Goal: Transaction & Acquisition: Book appointment/travel/reservation

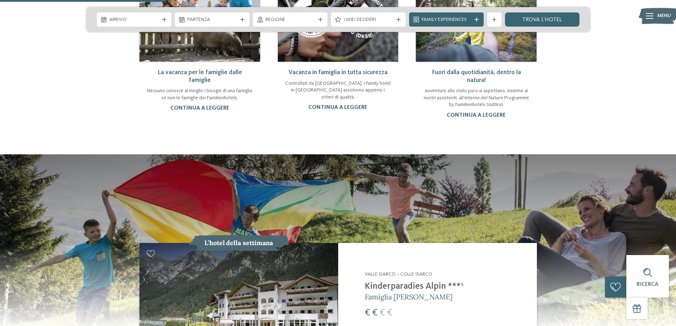
scroll to position [284, 0]
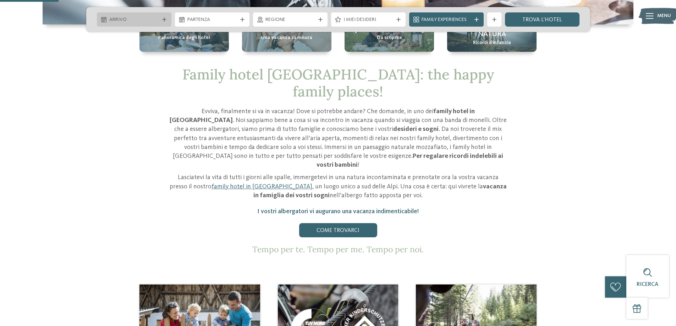
click at [161, 19] on div at bounding box center [164, 19] width 7 height 4
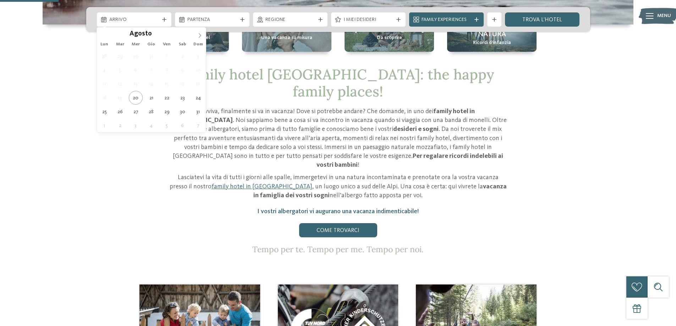
click at [200, 36] on icon at bounding box center [199, 35] width 5 height 5
type div "06.09.2025"
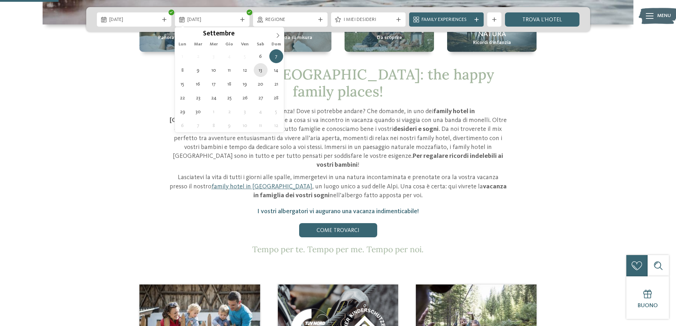
type div "13.09.2025"
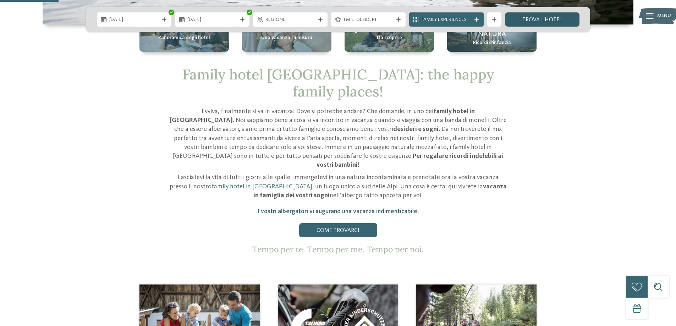
click at [527, 18] on link "trova l’hotel" at bounding box center [542, 19] width 75 height 14
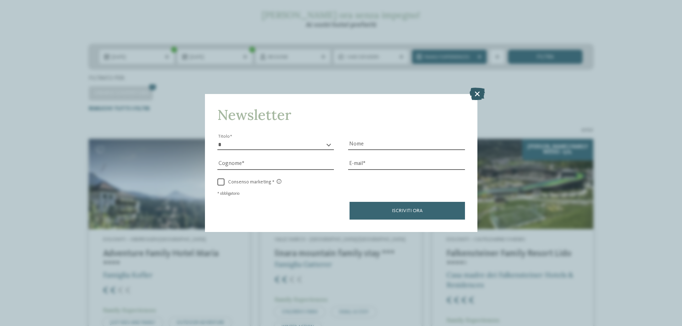
click at [478, 91] on icon at bounding box center [476, 94] width 15 height 12
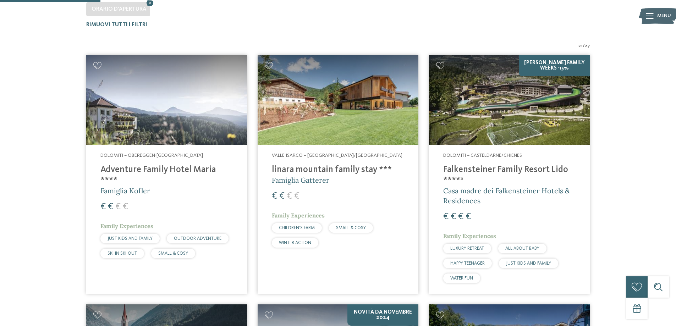
scroll to position [284, 0]
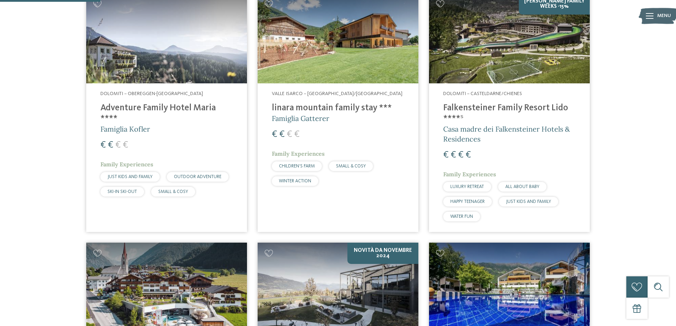
click at [484, 111] on h4 "Falkensteiner Family Resort Lido ****ˢ" at bounding box center [509, 113] width 132 height 21
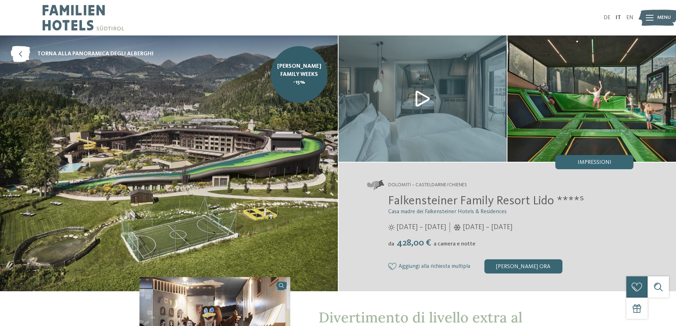
click at [566, 102] on img at bounding box center [592, 98] width 169 height 126
click at [425, 106] on img at bounding box center [423, 98] width 169 height 126
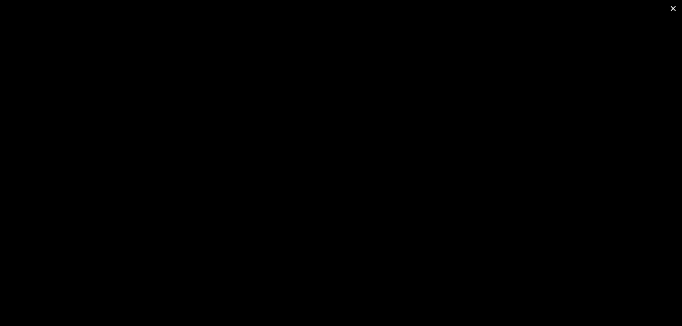
click at [675, 9] on span at bounding box center [673, 8] width 18 height 17
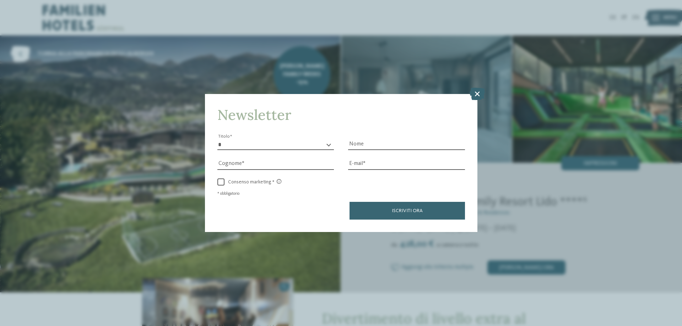
click at [475, 93] on icon at bounding box center [476, 94] width 15 height 12
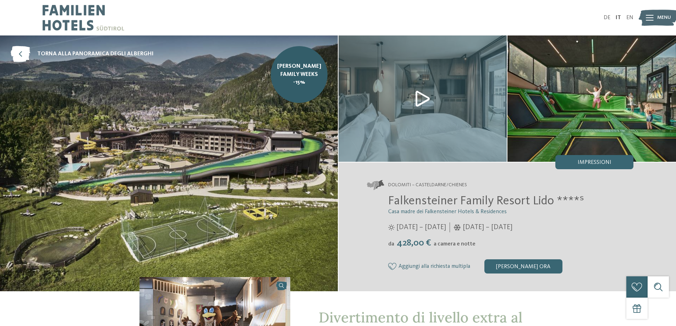
click at [247, 170] on img at bounding box center [169, 163] width 338 height 256
click at [394, 94] on img at bounding box center [423, 98] width 169 height 126
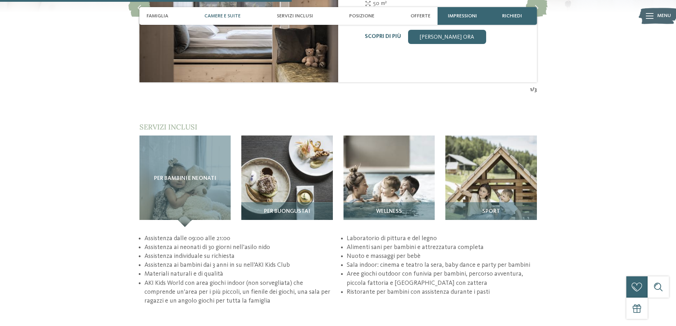
scroll to position [1041, 0]
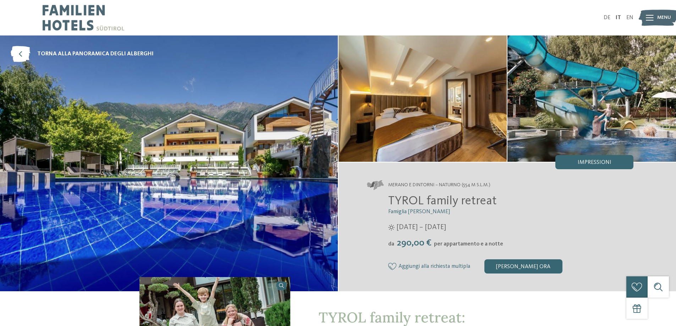
click at [525, 98] on img at bounding box center [592, 98] width 169 height 126
click at [546, 133] on img at bounding box center [592, 98] width 169 height 126
click at [229, 142] on img at bounding box center [169, 163] width 338 height 256
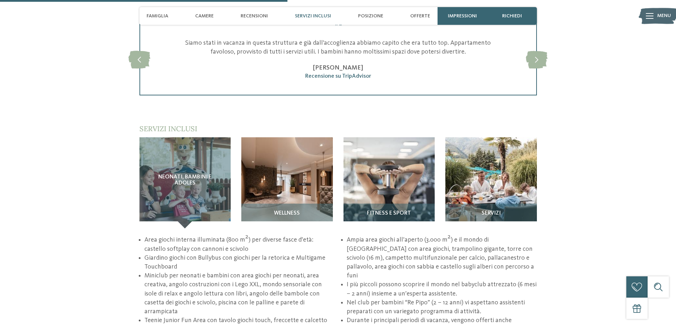
scroll to position [947, 0]
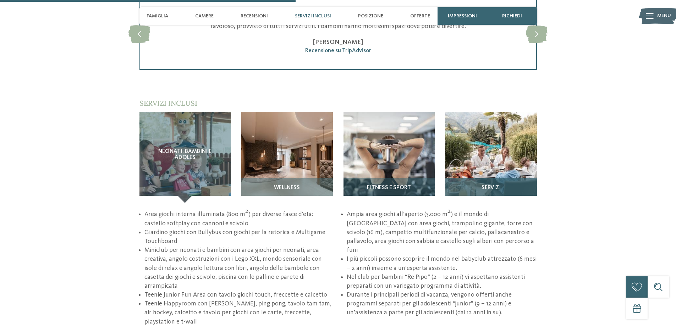
click at [462, 151] on img at bounding box center [492, 158] width 92 height 92
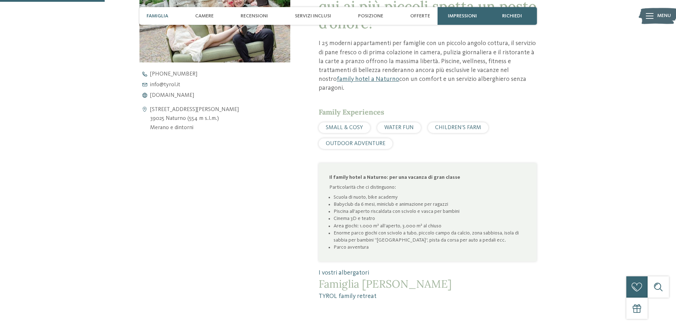
scroll to position [0, 0]
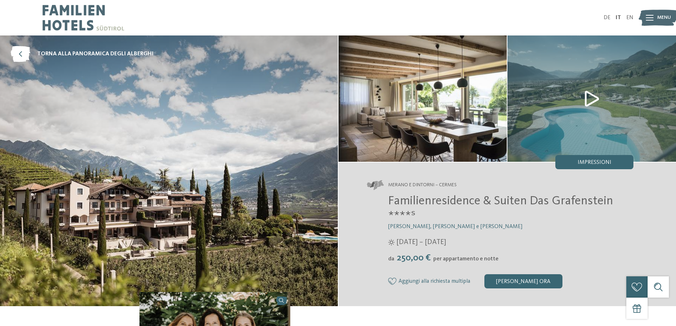
click at [453, 113] on img at bounding box center [423, 98] width 169 height 126
click at [616, 85] on img at bounding box center [592, 98] width 169 height 126
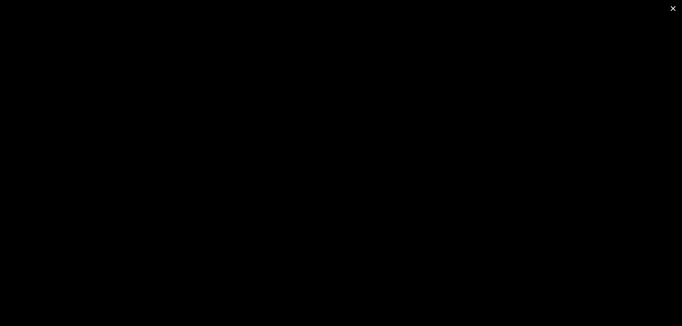
click at [669, 9] on span at bounding box center [673, 8] width 18 height 17
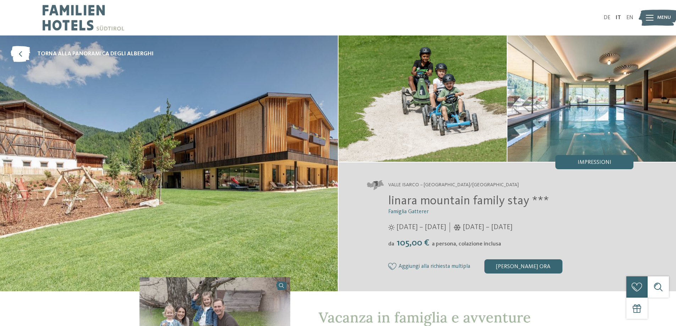
click at [585, 47] on img at bounding box center [592, 98] width 169 height 126
click at [520, 100] on img at bounding box center [592, 98] width 169 height 126
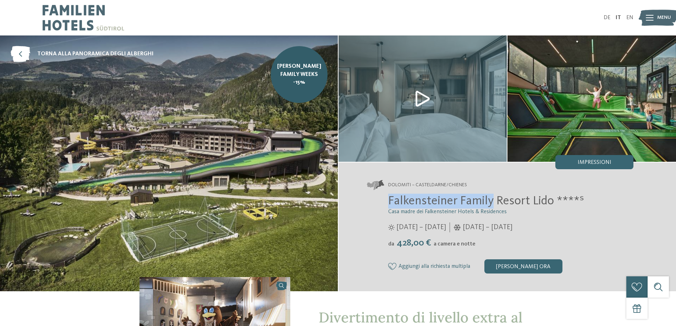
click at [492, 201] on span "Falkensteiner Family Resort Lido ****ˢ" at bounding box center [486, 201] width 196 height 12
click at [450, 209] on span "Casa madre dei Falkensteiner Hotels & Residences" at bounding box center [447, 212] width 119 height 6
drag, startPoint x: 523, startPoint y: 214, endPoint x: 357, endPoint y: 214, distance: 166.1
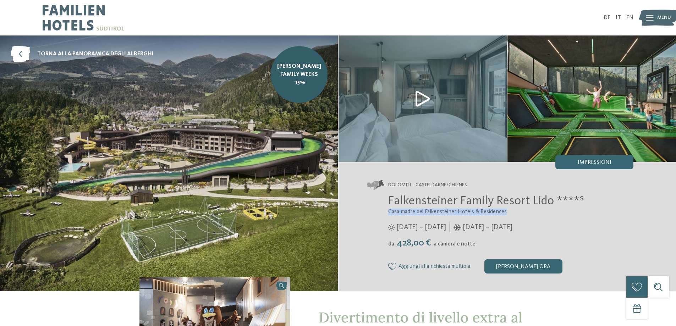
click at [357, 214] on div "Dolomiti – Casteldarne/Chienes Falkensteiner Family Resort Lido ****ˢ Casa madr…" at bounding box center [508, 227] width 338 height 129
